Goal: Information Seeking & Learning: Find specific fact

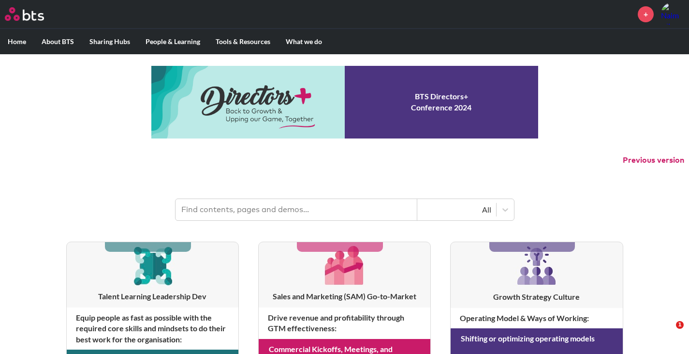
click at [262, 214] on input "text" at bounding box center [297, 209] width 242 height 21
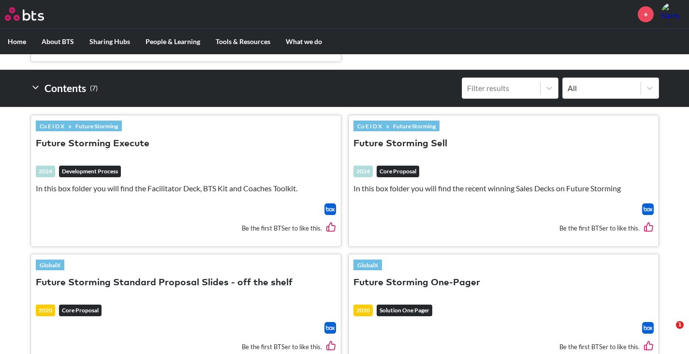
scroll to position [339, 0]
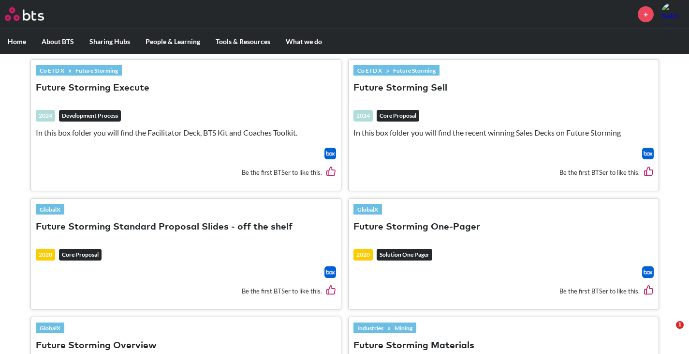
click at [426, 86] on button "Future Storming Sell" at bounding box center [401, 88] width 94 height 13
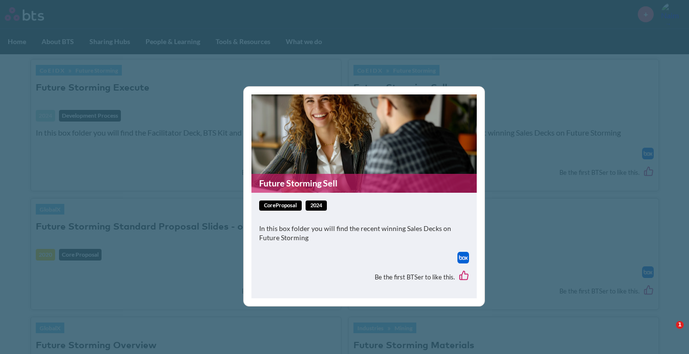
click at [348, 184] on link "Future Storming Sell" at bounding box center [364, 183] width 225 height 19
click at [166, 85] on div "Future Storming Sell coreProposal 2024 In this box folder you will find the rec…" at bounding box center [344, 177] width 689 height 354
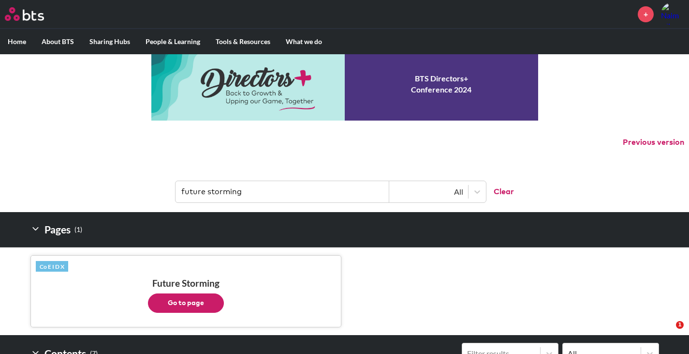
scroll to position [0, 0]
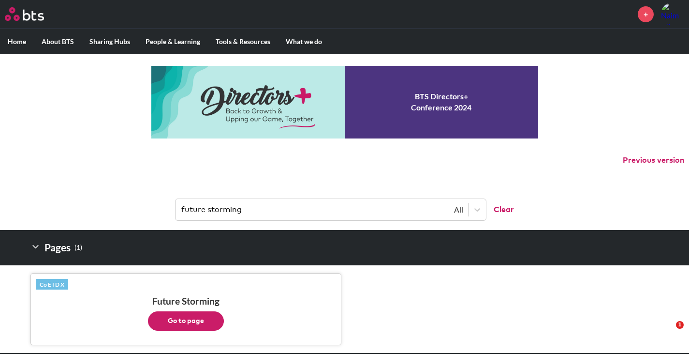
click at [275, 202] on input "future storming" at bounding box center [283, 209] width 214 height 21
drag, startPoint x: 262, startPoint y: 209, endPoint x: 143, endPoint y: 212, distance: 119.5
click at [143, 212] on header "future storming All Clear" at bounding box center [344, 204] width 689 height 50
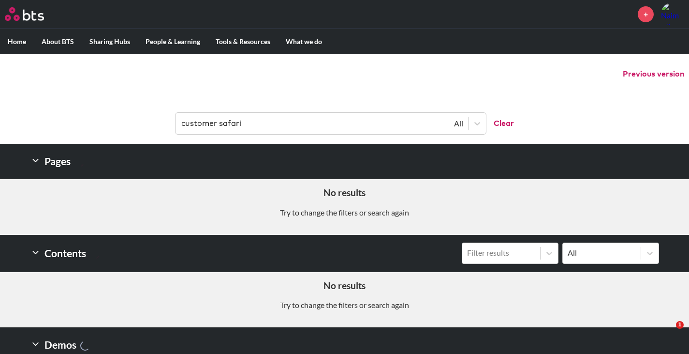
scroll to position [150, 0]
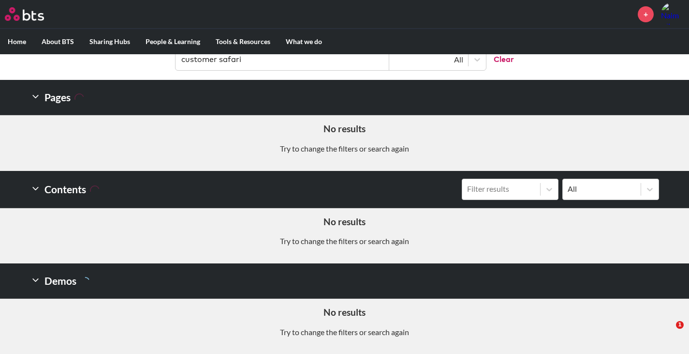
type input "customer safari"
